Goal: Task Accomplishment & Management: Manage account settings

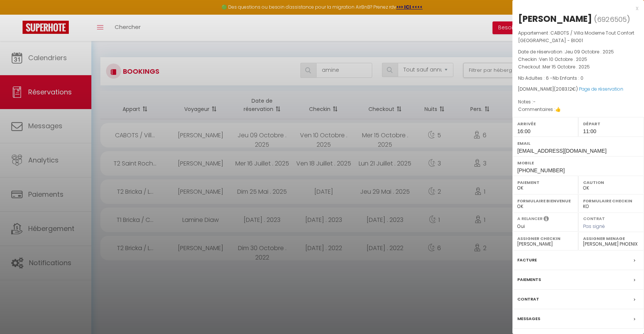
select select "not_cancelled"
select select "0"
select select "48345"
select select "28564"
click at [394, 42] on div at bounding box center [322, 167] width 644 height 334
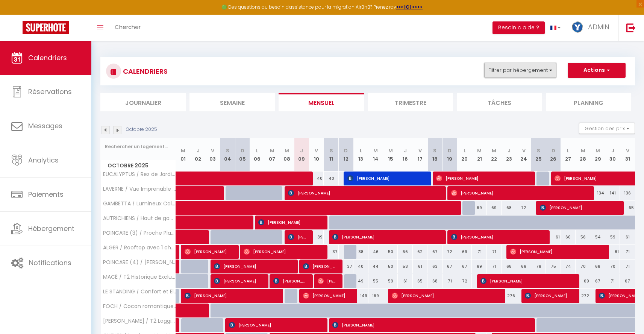
click at [524, 66] on button "Filtrer par hébergement" at bounding box center [520, 70] width 72 height 15
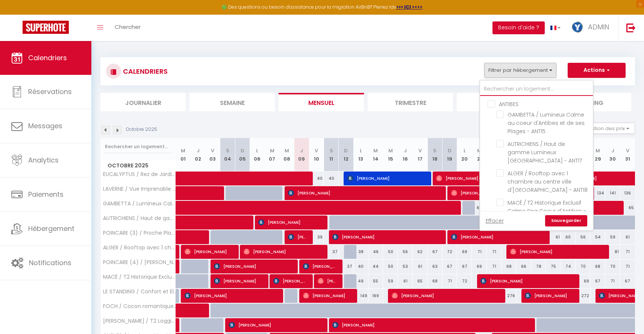
click at [526, 93] on input "text" at bounding box center [536, 89] width 113 height 14
type input "c"
checkbox input "false"
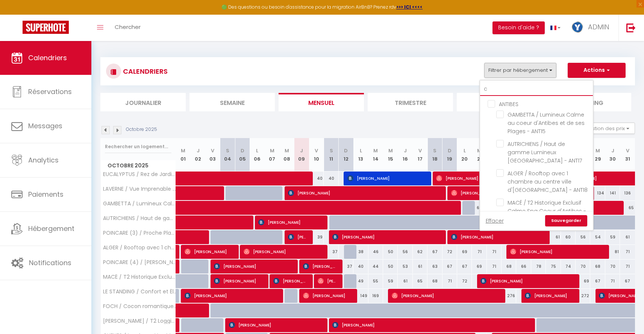
checkbox input "false"
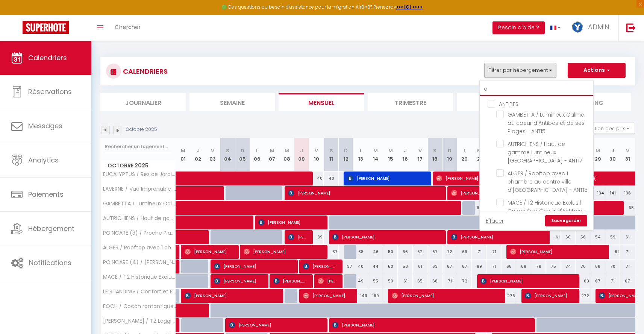
checkbox input "false"
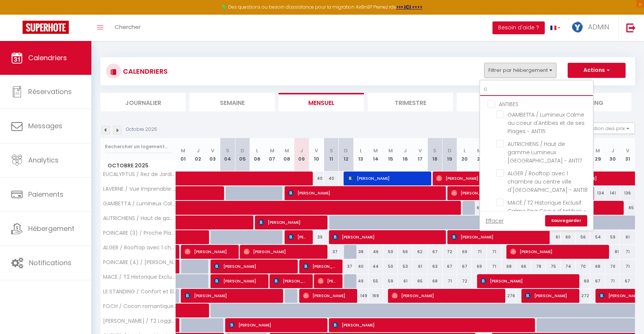
checkbox input "false"
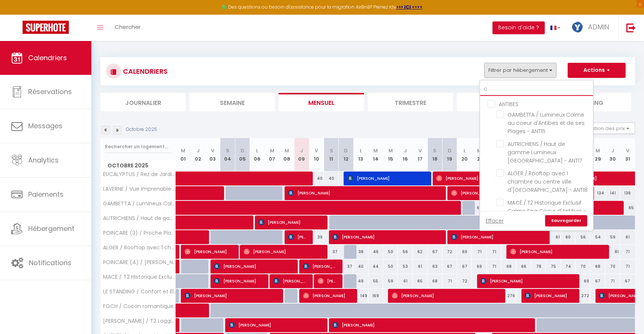
checkbox input "false"
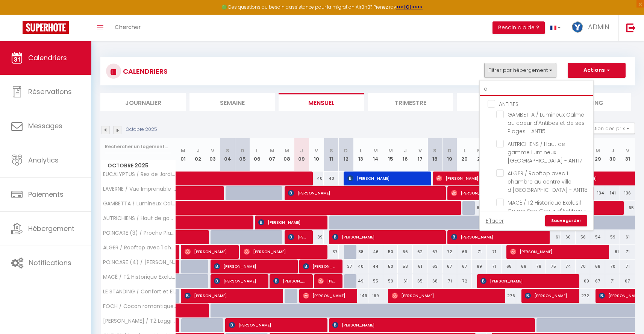
type input "ca"
checkbox input "false"
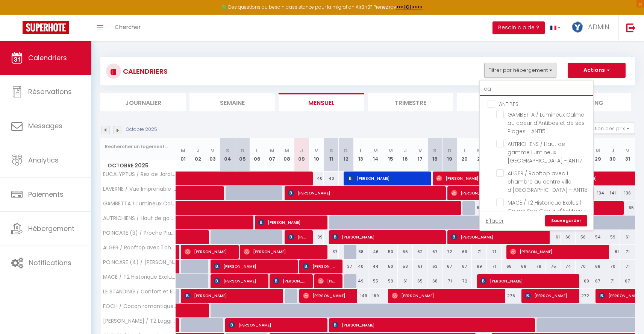
checkbox input "false"
type input "cab"
checkbox input "false"
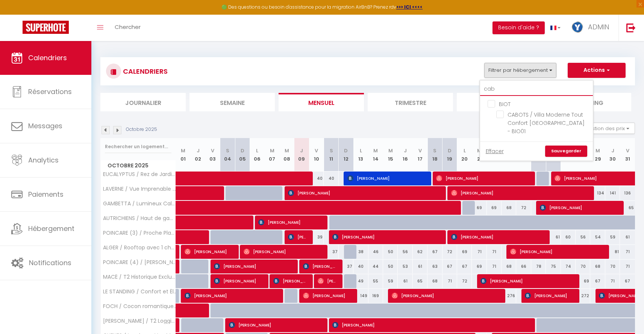
type input "cabo"
checkbox input "false"
type input "cabo"
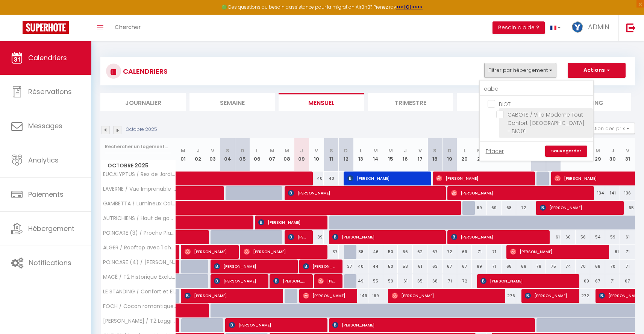
click at [498, 115] on input "CABOTS / Villa Moderne Tout Confort [GEOGRAPHIC_DATA] - BIO01" at bounding box center [544, 115] width 94 height 8
checkbox input "true"
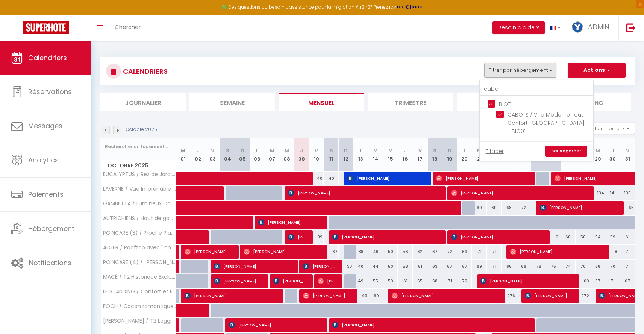
click at [559, 152] on link "Sauvegarder" at bounding box center [566, 151] width 42 height 11
select select
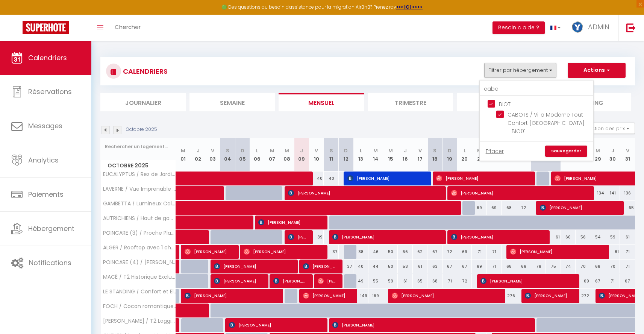
select select
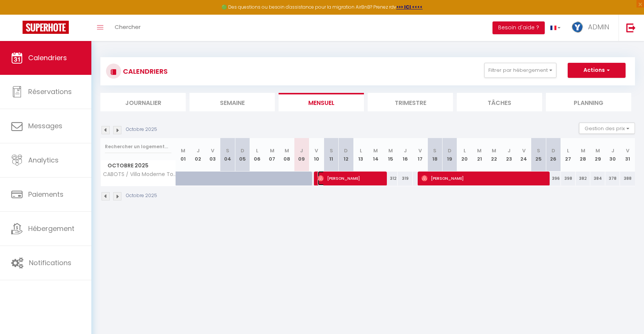
click at [348, 179] on span "[PERSON_NAME]" at bounding box center [350, 178] width 64 height 14
select select "OK"
select select "1"
select select "0"
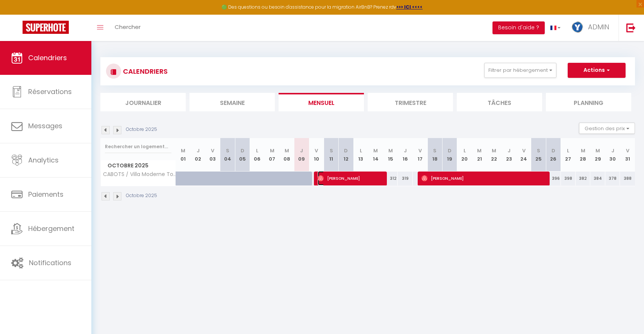
select select "1"
select select
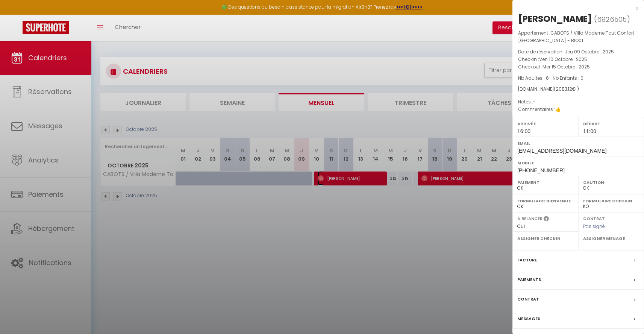
select select "48345"
select select "28564"
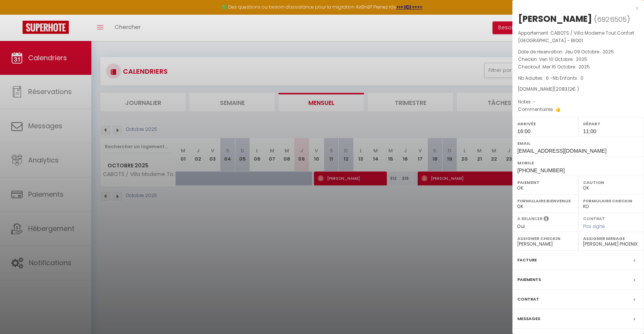
click at [415, 232] on div at bounding box center [322, 167] width 644 height 334
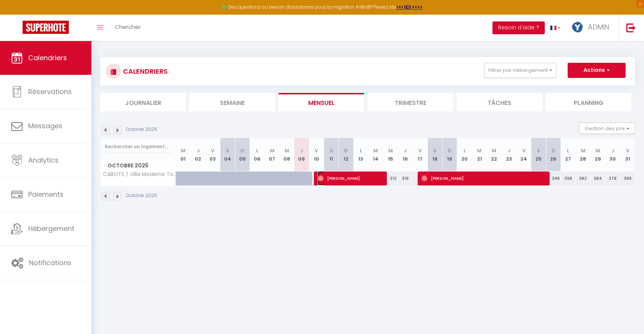
click at [361, 179] on span "[PERSON_NAME]" at bounding box center [350, 178] width 64 height 14
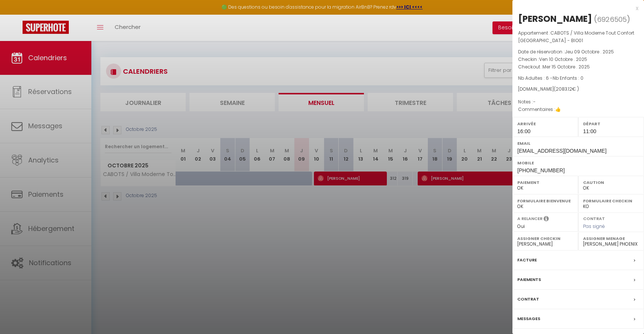
click at [348, 199] on div at bounding box center [322, 167] width 644 height 334
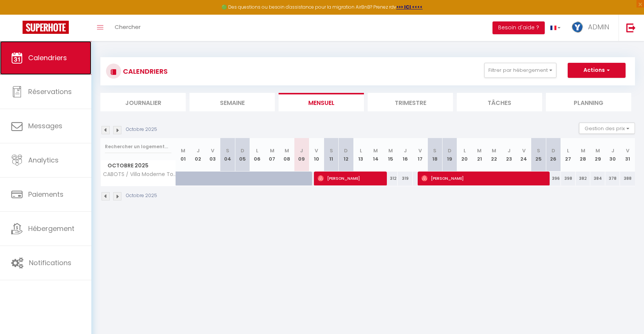
click at [56, 55] on span "Calendriers" at bounding box center [47, 57] width 39 height 9
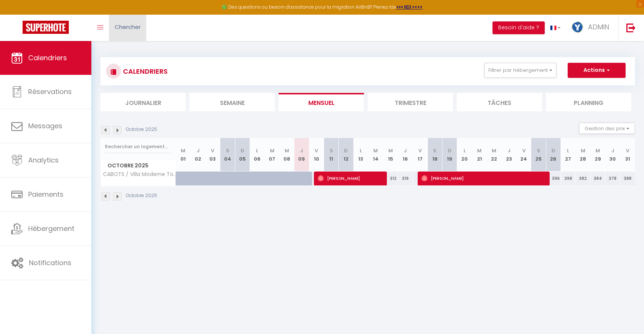
click at [120, 27] on span "Chercher" at bounding box center [128, 27] width 26 height 8
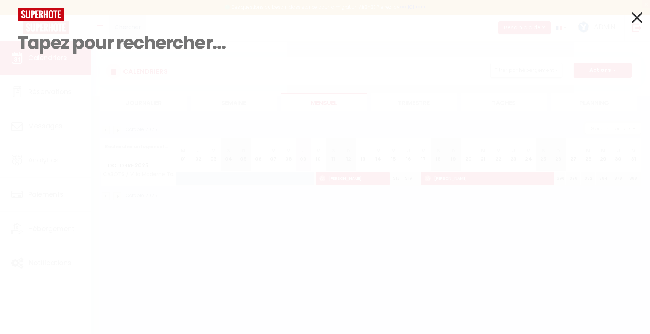
paste input "HMRQWHJ3MF"
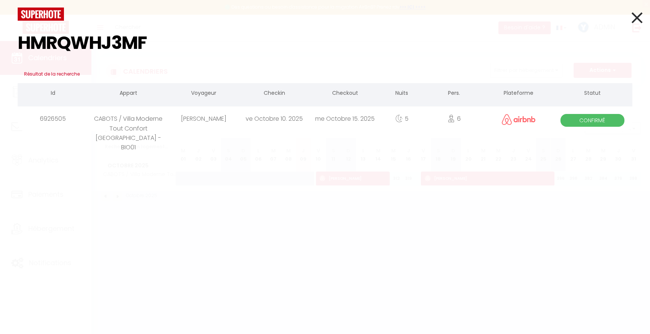
type input "HMRQWHJ3MF"
click at [195, 121] on div "[PERSON_NAME]" at bounding box center [203, 118] width 71 height 24
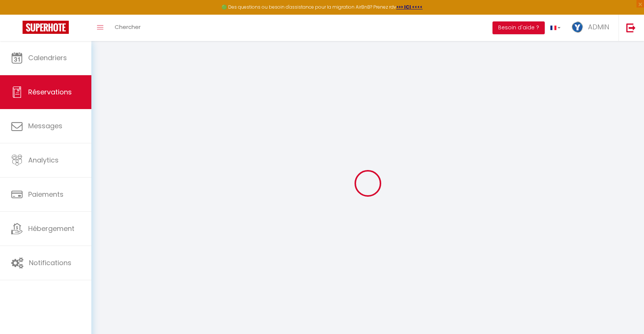
select select "0"
select select
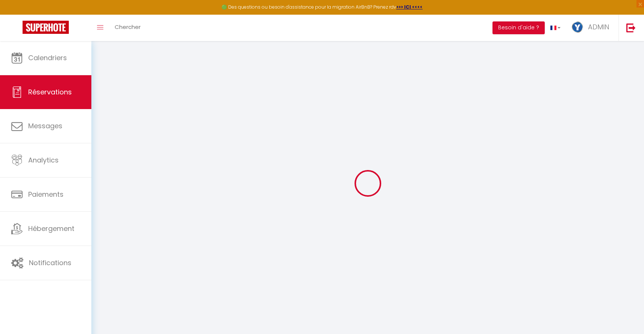
checkbox input "false"
type textarea "👍"
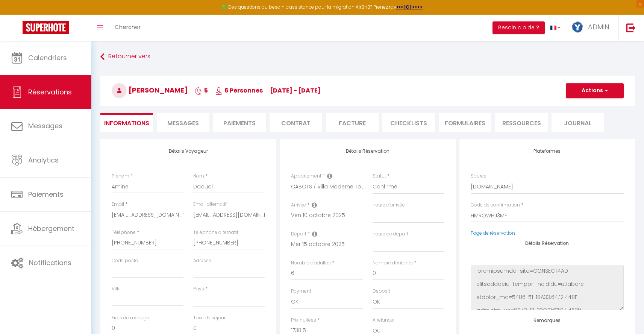
select select
type input "198"
type input "146.62"
select select
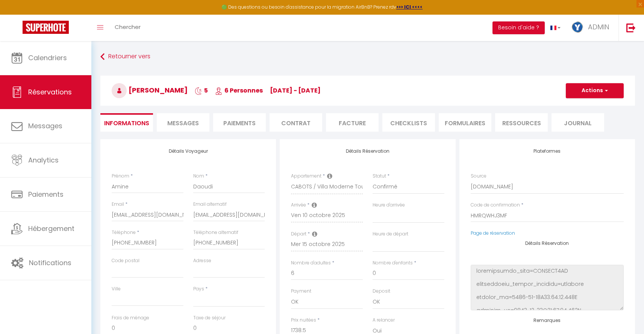
checkbox input "false"
select select
checkbox input "false"
select select "16:00"
select select "11:00"
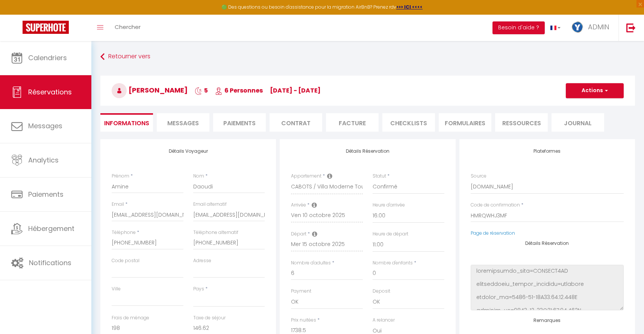
click at [248, 125] on li "Paiements" at bounding box center [239, 122] width 53 height 18
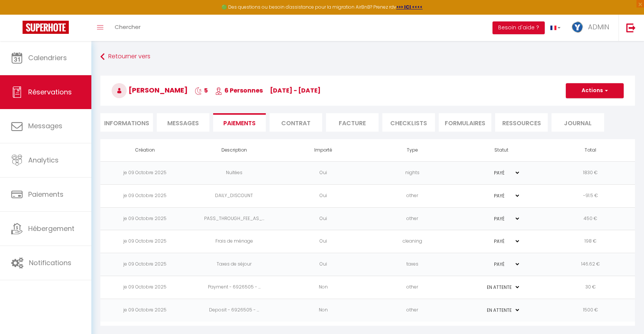
click at [134, 118] on li "Informations" at bounding box center [126, 122] width 53 height 18
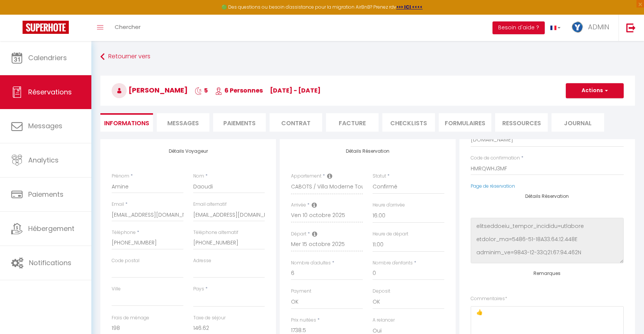
scroll to position [13, 0]
click at [237, 126] on li "Paiements" at bounding box center [239, 122] width 53 height 18
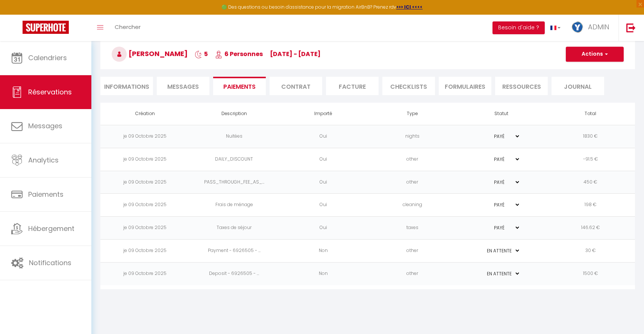
scroll to position [41, 0]
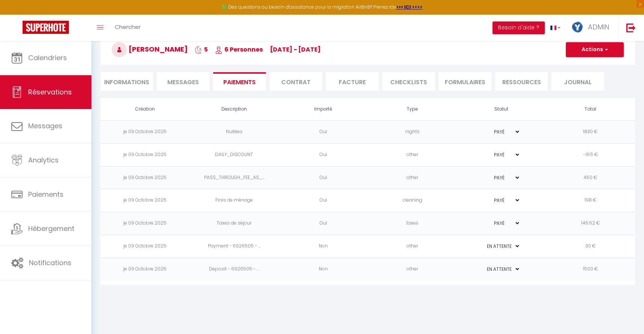
click at [129, 81] on li "Informations" at bounding box center [126, 81] width 53 height 18
select select
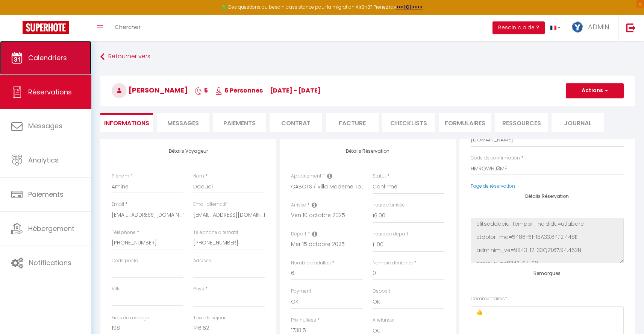
click at [65, 71] on link "Calendriers" at bounding box center [45, 58] width 91 height 34
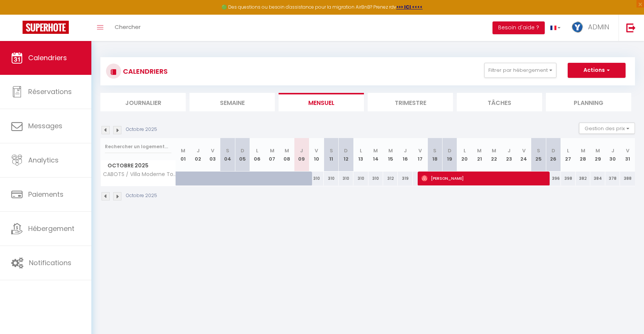
click at [318, 180] on div "310" at bounding box center [316, 179] width 15 height 14
type input "310"
type input "Ven 10 Octobre 2025"
type input "[DATE]"
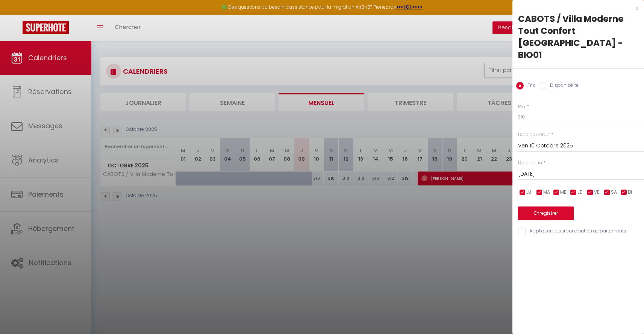
click at [544, 82] on input "Disponibilité" at bounding box center [543, 86] width 8 height 8
radio input "true"
radio input "false"
click at [539, 110] on select "Disponible Indisponible" at bounding box center [581, 117] width 126 height 14
select select "0"
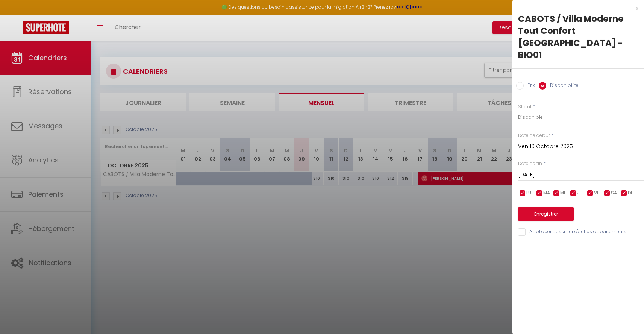
click at [518, 110] on select "Disponible Indisponible" at bounding box center [581, 117] width 126 height 14
click at [553, 170] on input "[DATE]" at bounding box center [581, 175] width 126 height 10
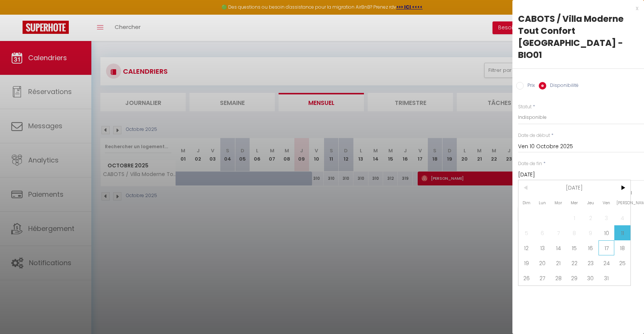
click at [606, 240] on span "17" at bounding box center [607, 247] width 16 height 15
type input "Ven 17 Octobre 2025"
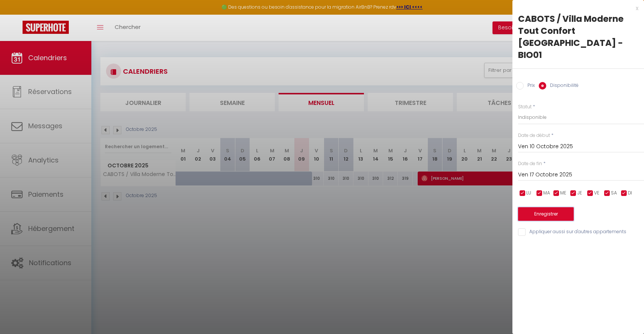
click at [562, 207] on button "Enregistrer" at bounding box center [546, 214] width 56 height 14
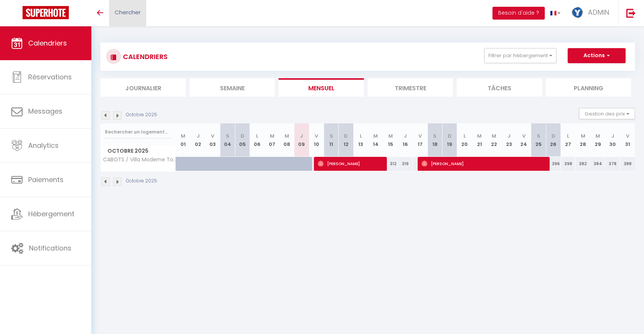
click at [135, 6] on link "Chercher" at bounding box center [127, 13] width 37 height 26
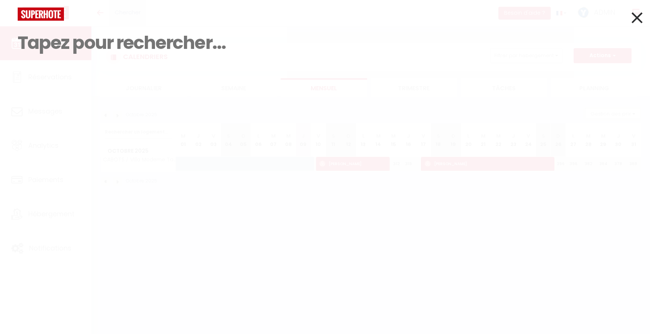
paste input "HM4349C3DP"
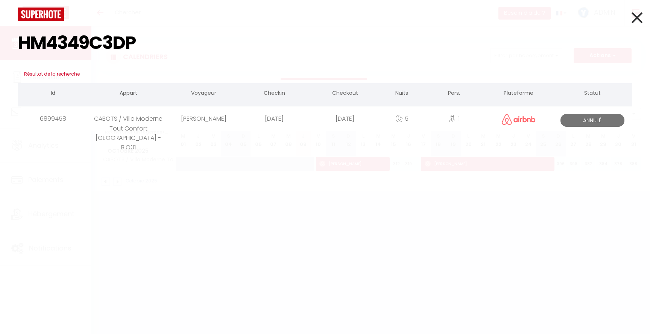
type input "HM4349C3DP"
click at [333, 125] on div "me octobre 15. 2025" at bounding box center [345, 118] width 71 height 24
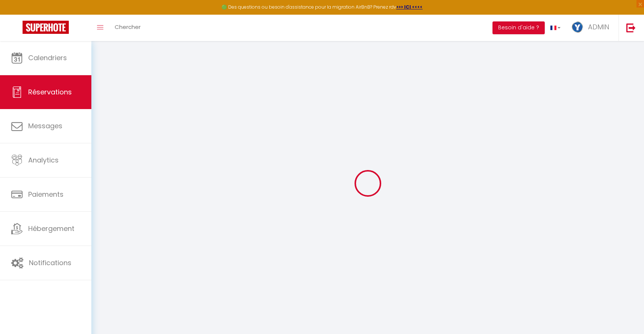
type input "Amine"
type input "Daoudi"
type input "rworhz9ovwuw3kaoaoburv3mm8qx@reply.superhote.com"
type input "[PHONE_NUMBER]"
select select
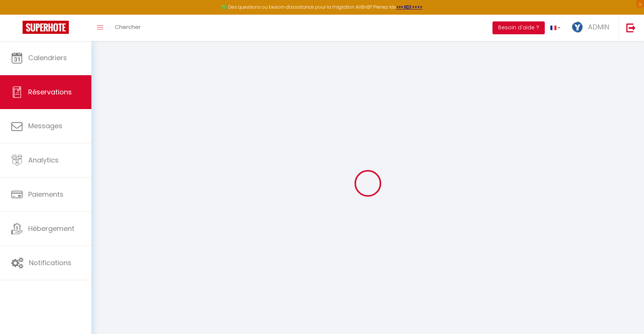
type input "405.61"
select select "69973"
select select "0"
select select
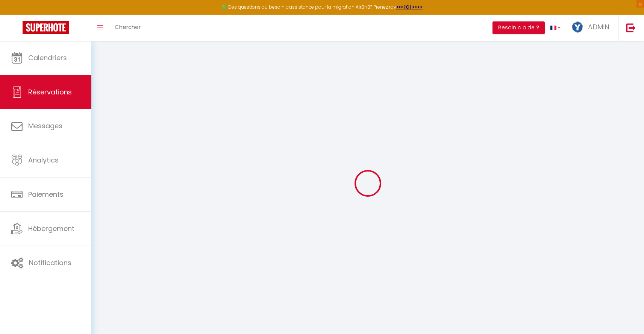
type input "1"
select select "10"
select select
type input "1568.45"
checkbox input "false"
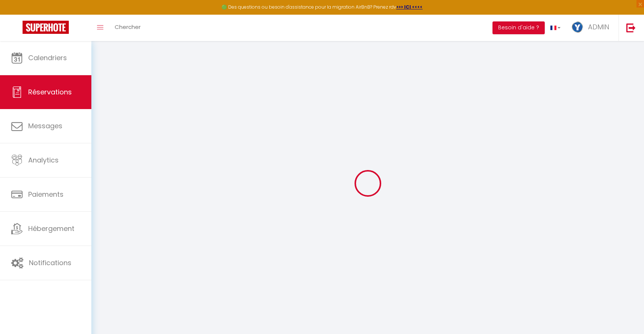
type input "1798.61"
select select "1"
type input "0"
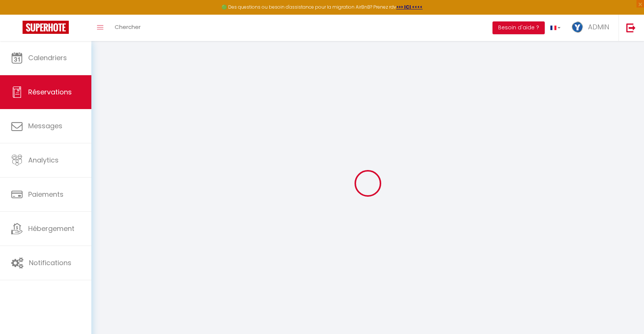
select select
select select "14"
checkbox input "false"
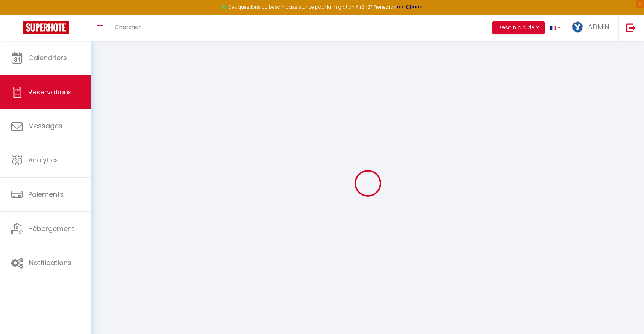
select select
checkbox input "false"
select select
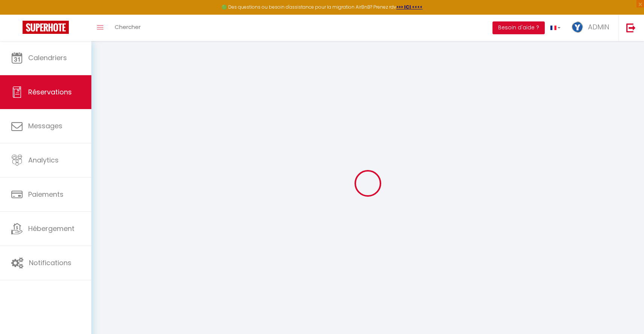
select select
checkbox input "false"
select select
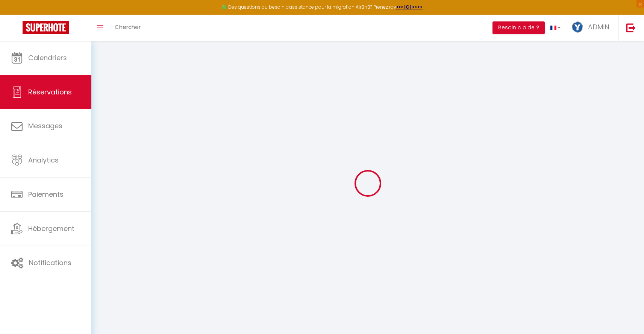
select select
checkbox input "false"
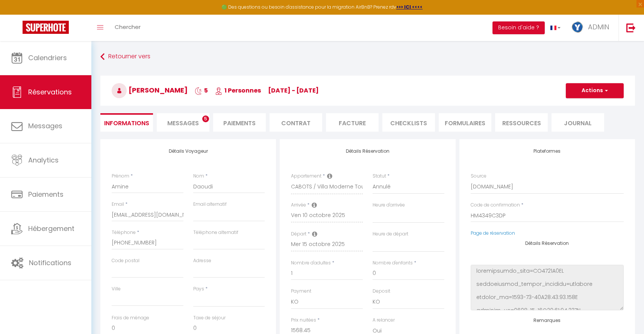
select select
type input "198"
type input "32.16"
select select
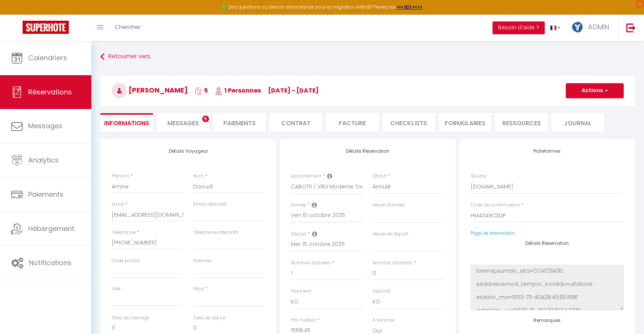
checkbox input "false"
select select
checkbox input "false"
select select
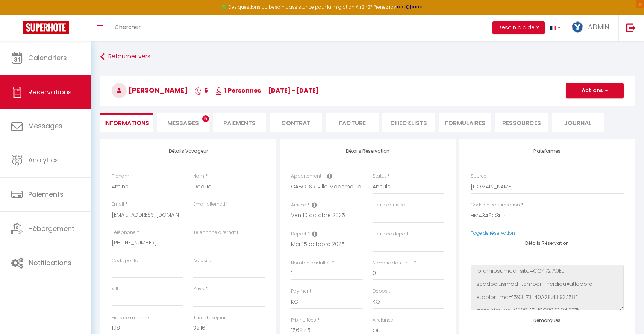
click at [247, 123] on li "Paiements" at bounding box center [239, 122] width 53 height 18
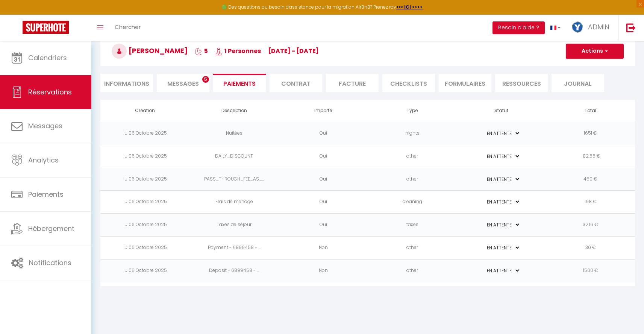
scroll to position [41, 0]
